Goal: Find specific page/section: Find specific page/section

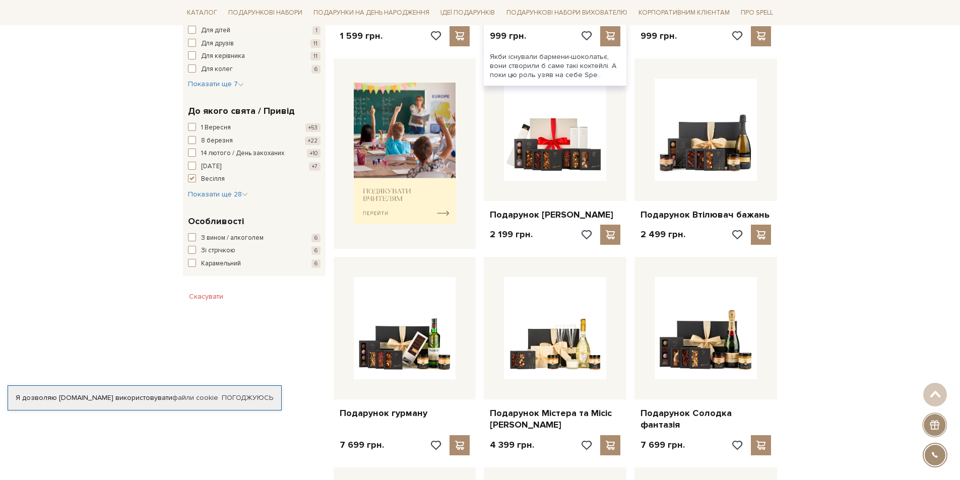
scroll to position [353, 0]
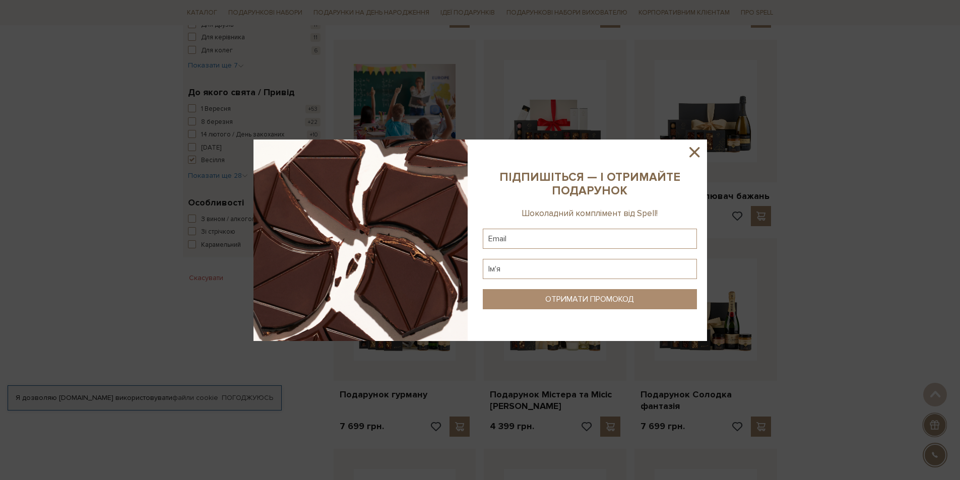
click at [700, 153] on icon at bounding box center [694, 152] width 17 height 17
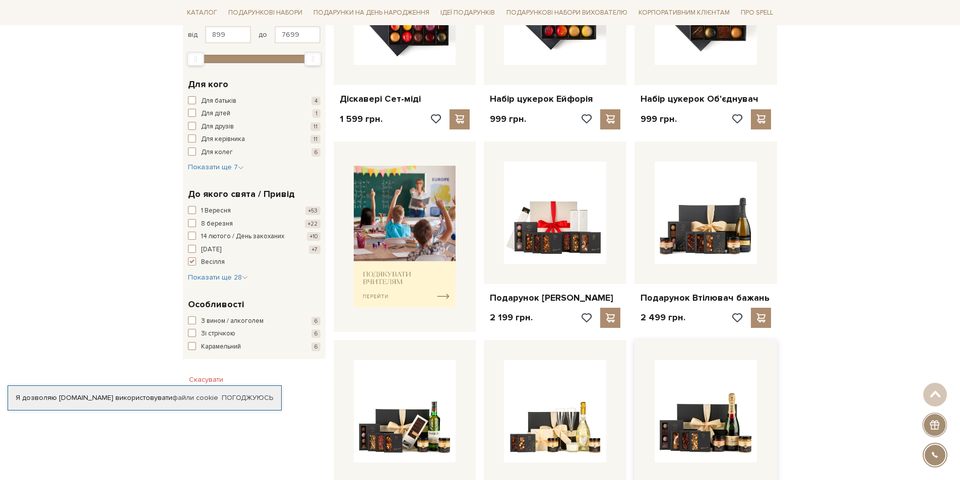
scroll to position [252, 0]
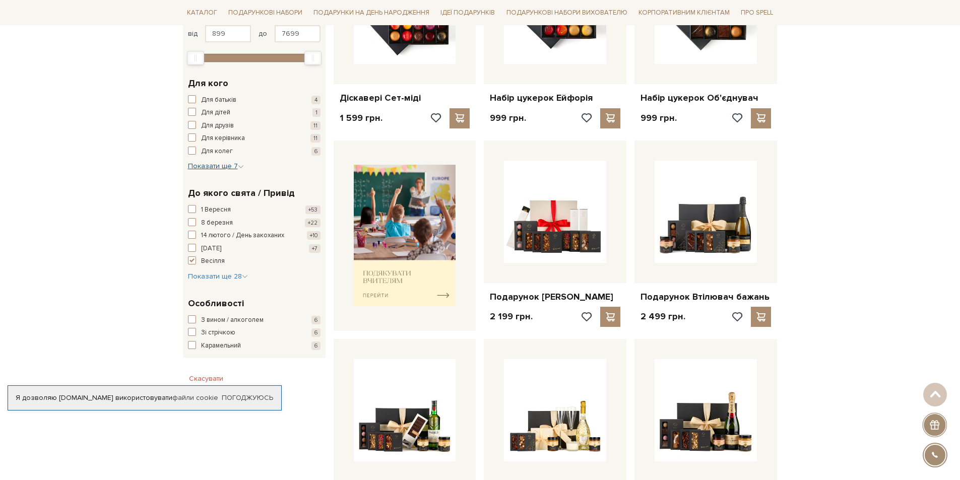
click at [238, 166] on icon "button" at bounding box center [241, 167] width 6 height 6
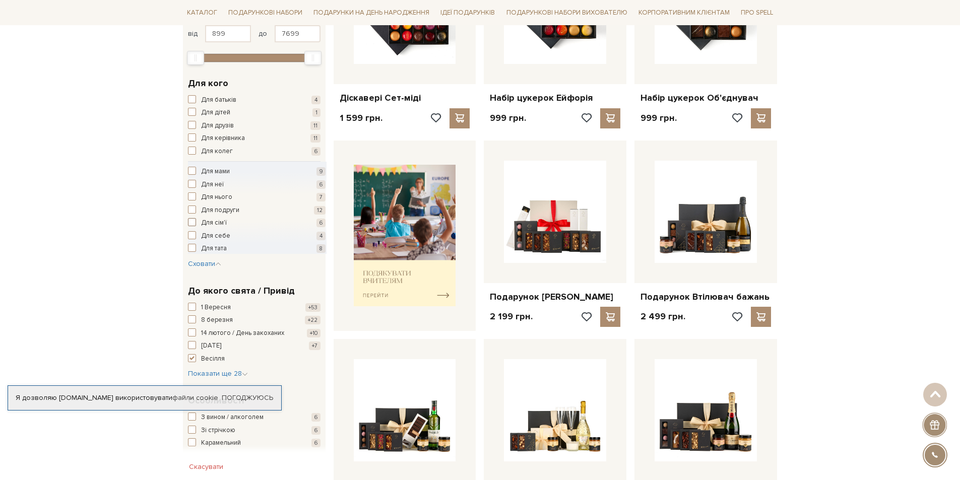
click at [192, 221] on span "button" at bounding box center [192, 222] width 8 height 8
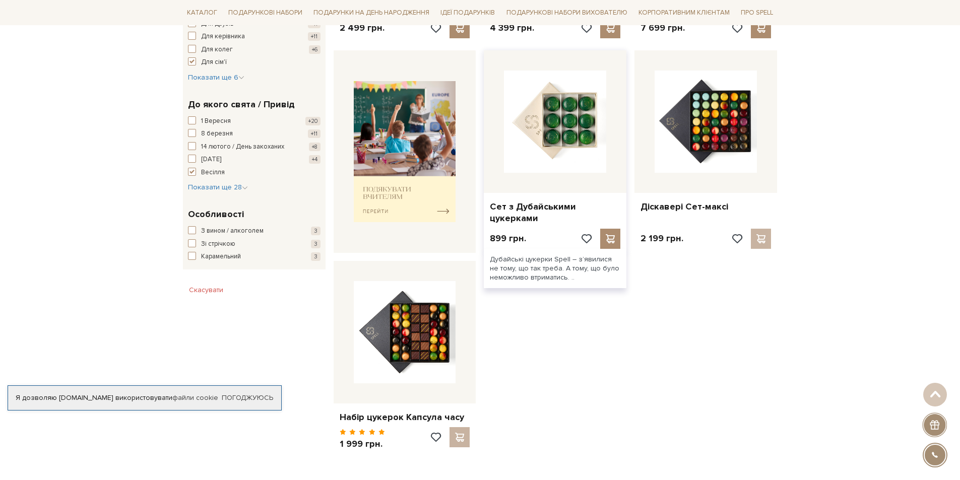
scroll to position [202, 0]
